Goal: Check status

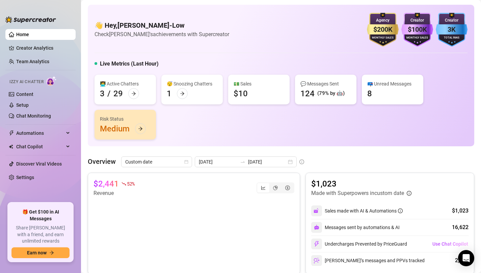
scroll to position [17, 0]
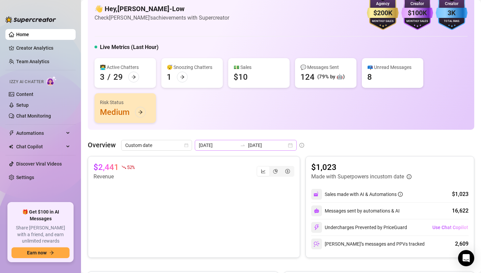
click at [278, 140] on div "[DATE] [DATE]" at bounding box center [246, 145] width 102 height 11
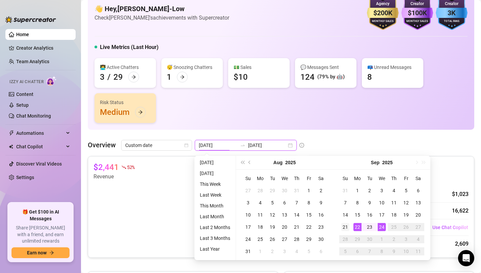
type input "[DATE]"
click at [349, 227] on td "21" at bounding box center [345, 227] width 12 height 12
type input "[DATE]"
click at [333, 129] on div "👋 Hey, [PERSON_NAME]-Low Check [PERSON_NAME]'s achievements with Supercreator $…" at bounding box center [281, 58] width 386 height 141
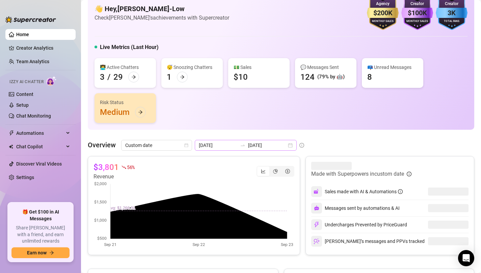
click at [274, 145] on div "[DATE] [DATE]" at bounding box center [246, 145] width 102 height 11
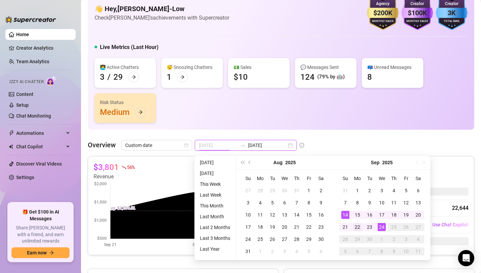
type input "[DATE]"
click at [356, 223] on div "22" at bounding box center [357, 227] width 8 height 8
type input "[DATE]"
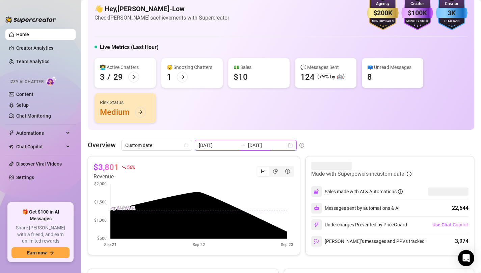
click at [264, 144] on input "[DATE]" at bounding box center [267, 144] width 38 height 7
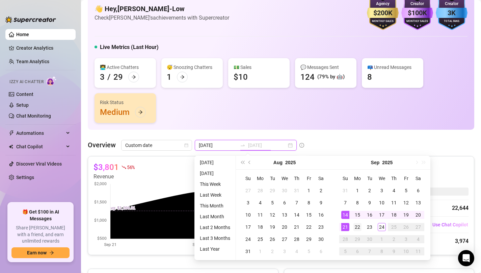
type input "[DATE]"
click at [360, 230] on div "22" at bounding box center [357, 227] width 8 height 8
type input "[DATE]"
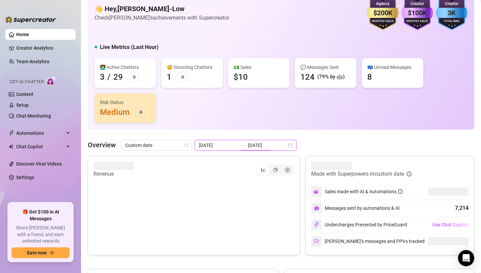
click at [268, 146] on input "[DATE]" at bounding box center [267, 144] width 38 height 7
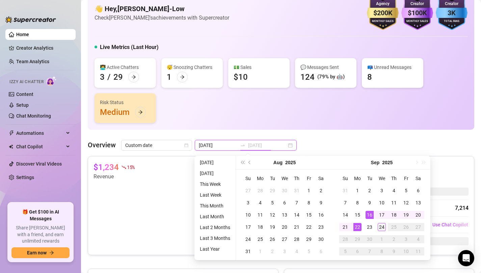
type input "[DATE]"
click at [382, 224] on div "24" at bounding box center [382, 227] width 8 height 8
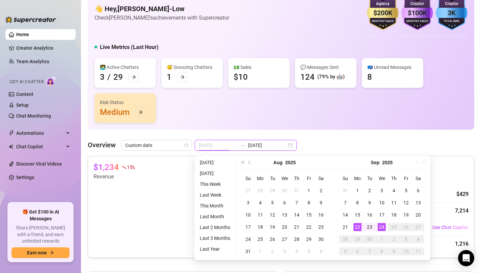
type input "[DATE]"
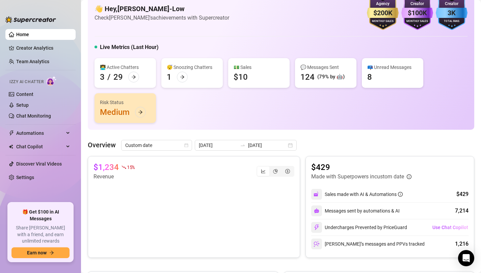
click at [274, 143] on div "[DATE] [DATE]" at bounding box center [246, 145] width 102 height 11
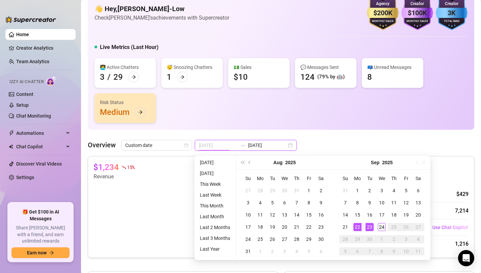
type input "[DATE]"
click at [378, 227] on div "24" at bounding box center [382, 227] width 8 height 8
type input "[DATE]"
click at [360, 225] on div "22" at bounding box center [357, 227] width 8 height 8
type input "[DATE]"
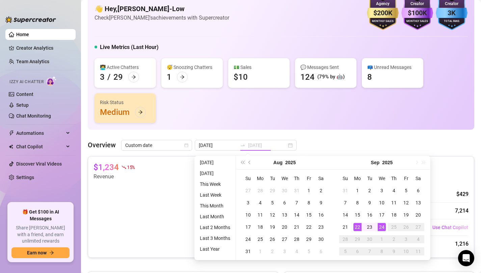
type input "[DATE]"
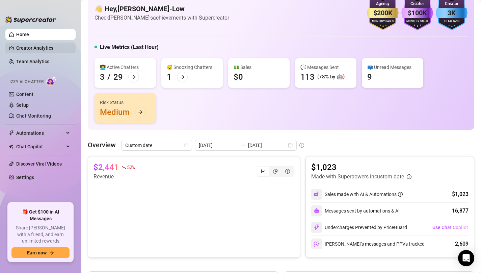
click at [34, 43] on link "Creator Analytics" at bounding box center [43, 48] width 54 height 11
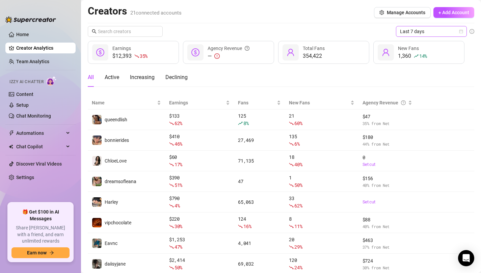
click at [459, 32] on icon "calendar" at bounding box center [461, 31] width 4 height 4
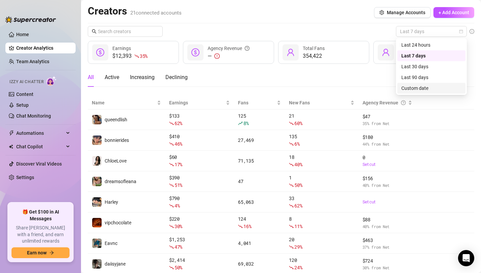
click at [413, 89] on div "Custom date" at bounding box center [431, 87] width 60 height 7
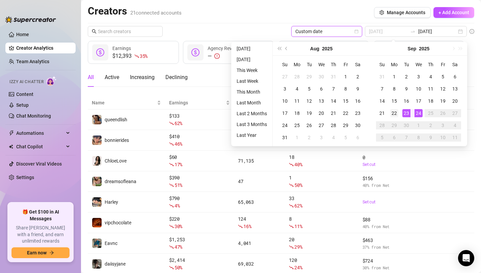
type input "[DATE]"
click at [394, 113] on div "22" at bounding box center [394, 113] width 8 height 8
type input "[DATE]"
click at [331, 15] on div "Creators 21 connected accounts Manage Accounts + Add Account" at bounding box center [281, 13] width 386 height 16
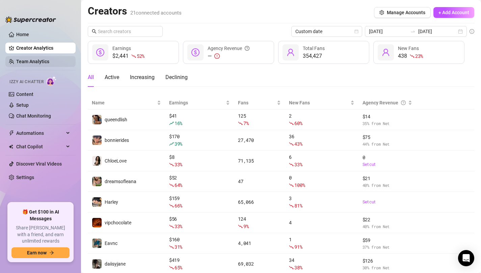
click at [37, 62] on link "Team Analytics" at bounding box center [32, 61] width 33 height 5
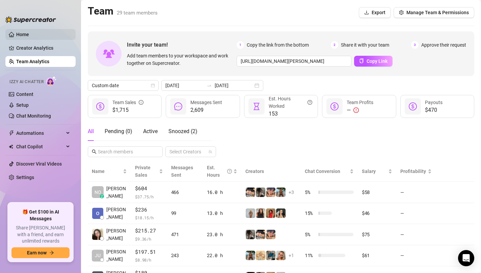
click at [21, 34] on link "Home" at bounding box center [22, 34] width 13 height 5
